Goal: Check status: Check status

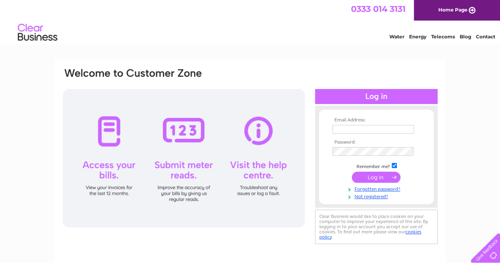
type input "gater@altair.com"
click at [371, 175] on input "submit" at bounding box center [376, 176] width 49 height 11
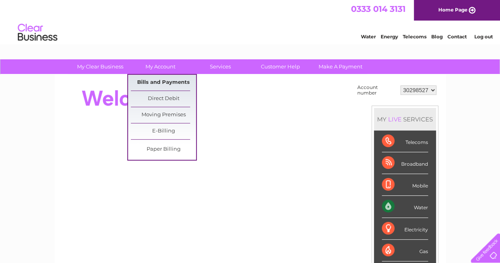
click at [149, 79] on link "Bills and Payments" at bounding box center [163, 83] width 65 height 16
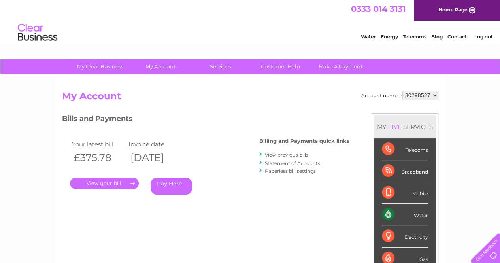
click at [117, 180] on link "." at bounding box center [104, 182] width 69 height 11
click at [308, 166] on link "Statement of Accounts" at bounding box center [292, 163] width 55 height 6
click at [308, 165] on link "Statement of Accounts" at bounding box center [292, 163] width 55 height 6
